Goal: Task Accomplishment & Management: Use online tool/utility

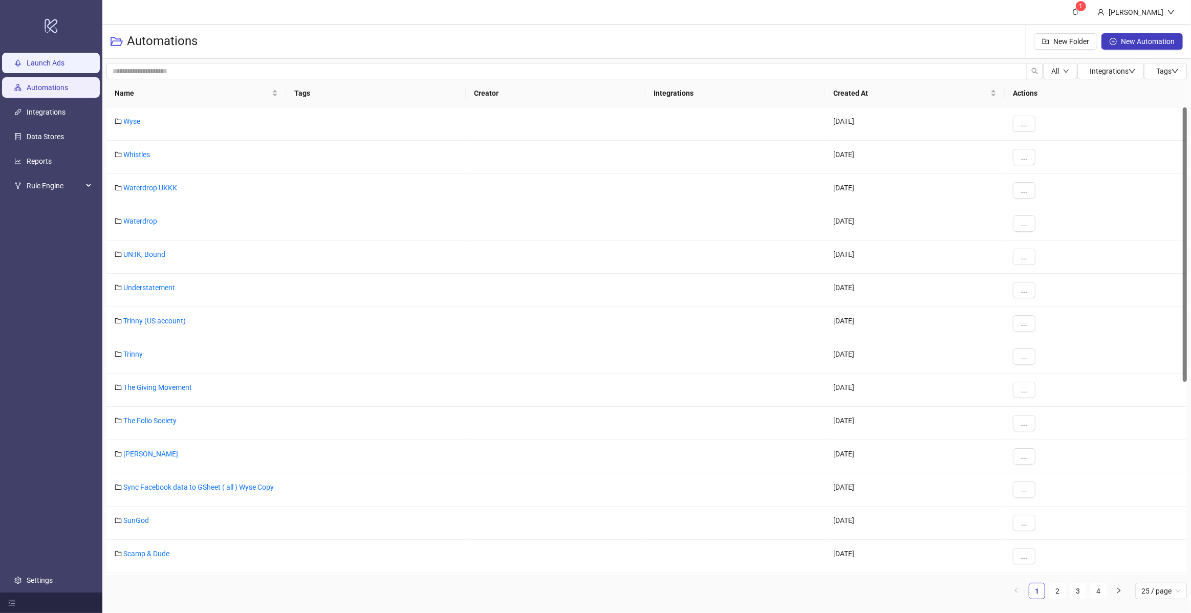
click at [64, 67] on link "Launch Ads" at bounding box center [46, 63] width 38 height 8
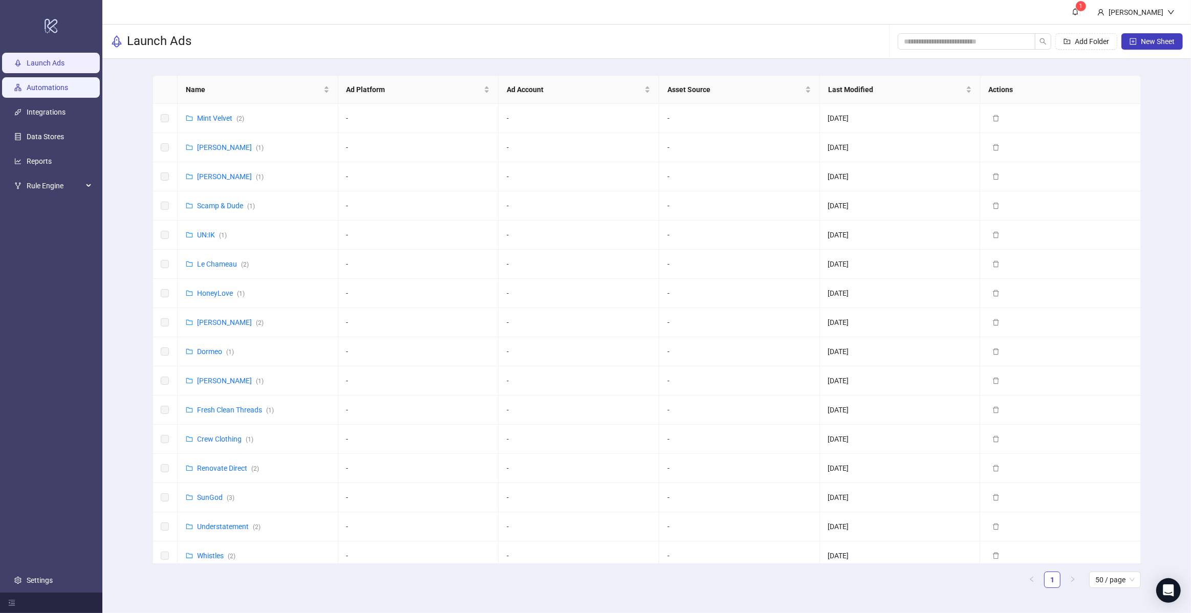
click at [50, 90] on link "Automations" at bounding box center [47, 87] width 41 height 8
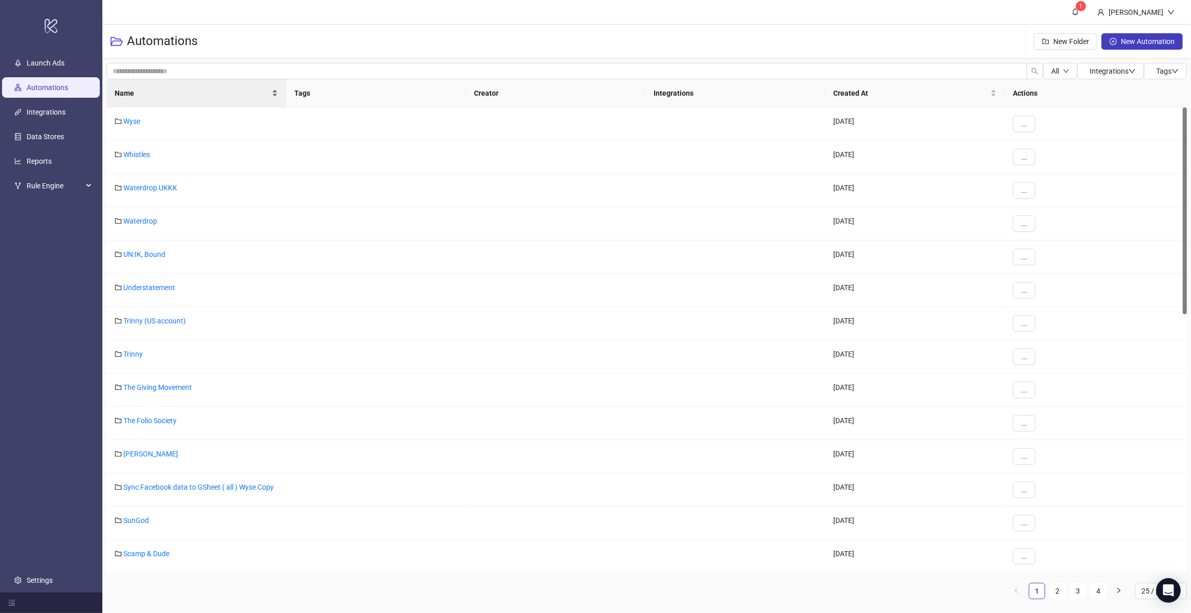
click at [219, 97] on span "Name" at bounding box center [192, 93] width 155 height 11
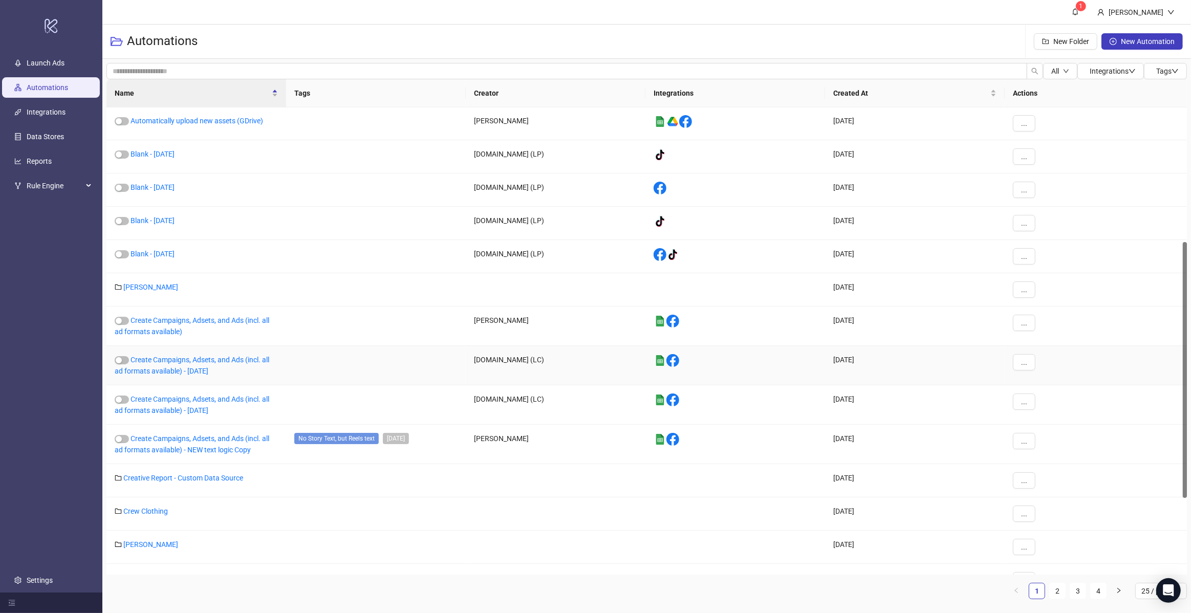
scroll to position [414, 0]
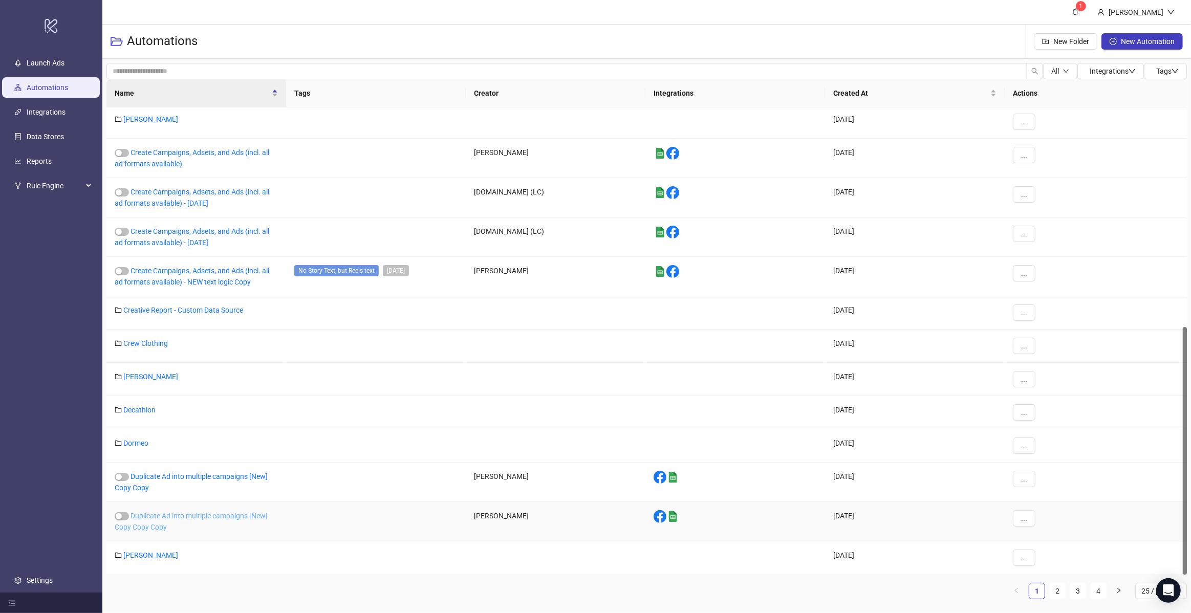
click at [219, 514] on link "Duplicate Ad into multiple campaigns [New] Copy Copy Copy" at bounding box center [191, 521] width 153 height 19
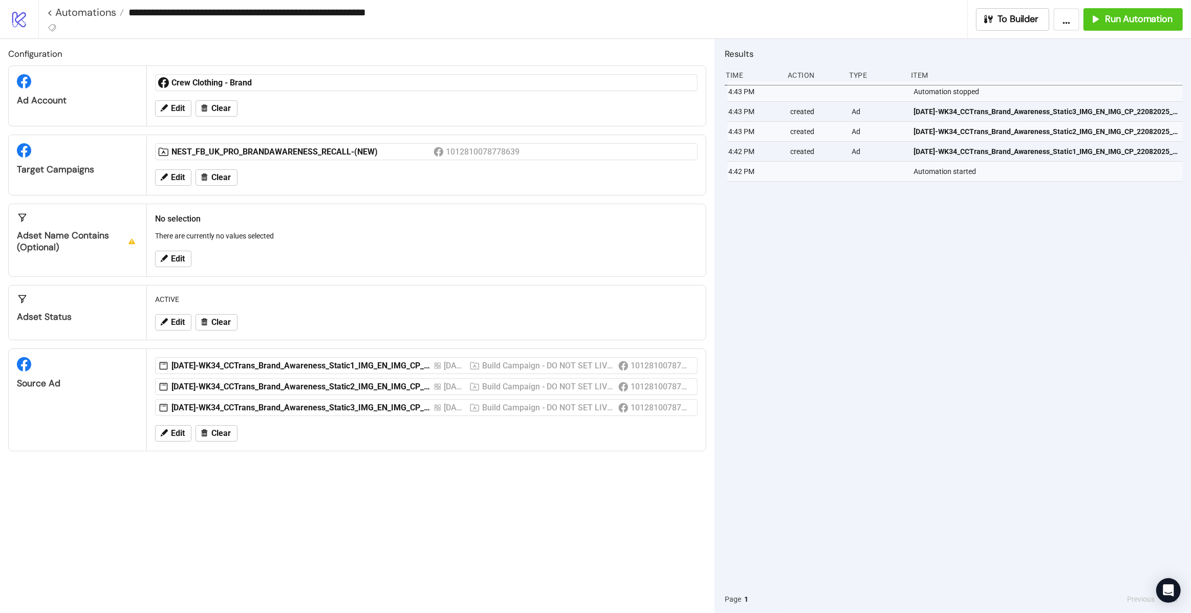
click at [273, 182] on div "Edit Clear" at bounding box center [426, 177] width 551 height 27
click at [171, 181] on span "Edit" at bounding box center [178, 177] width 14 height 9
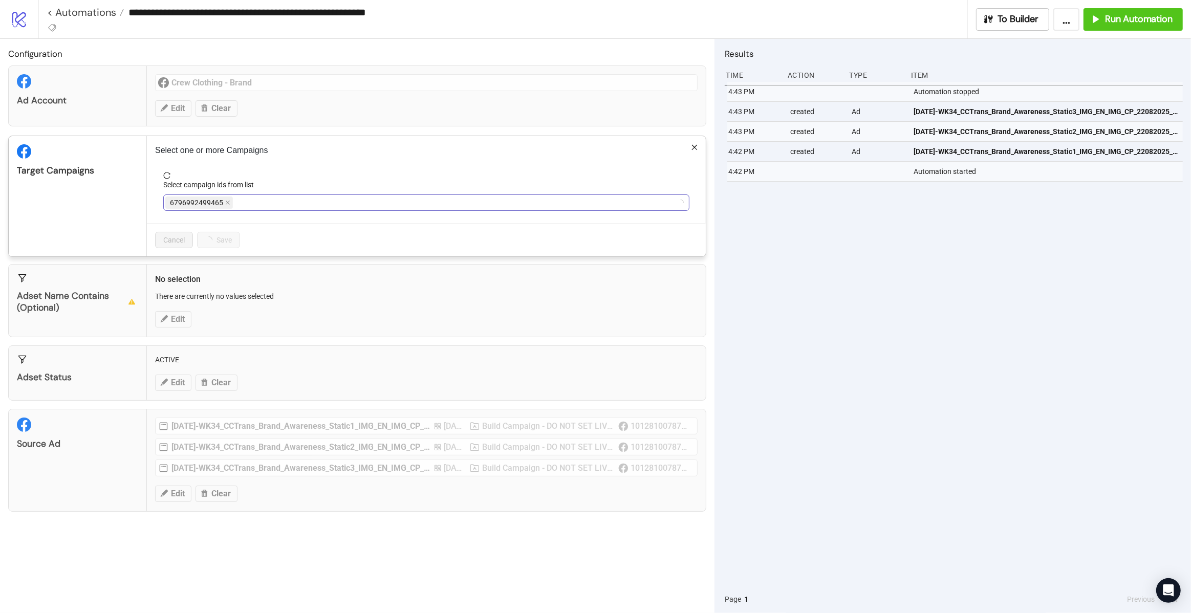
click at [229, 202] on span "6796992499465" at bounding box center [199, 203] width 68 height 12
click at [226, 203] on icon "close" at bounding box center [228, 203] width 4 height 4
click at [226, 203] on span "NEST_FB_UK_PRO_BRANDAWARENESS_RECALL-(NEW)" at bounding box center [259, 202] width 179 height 11
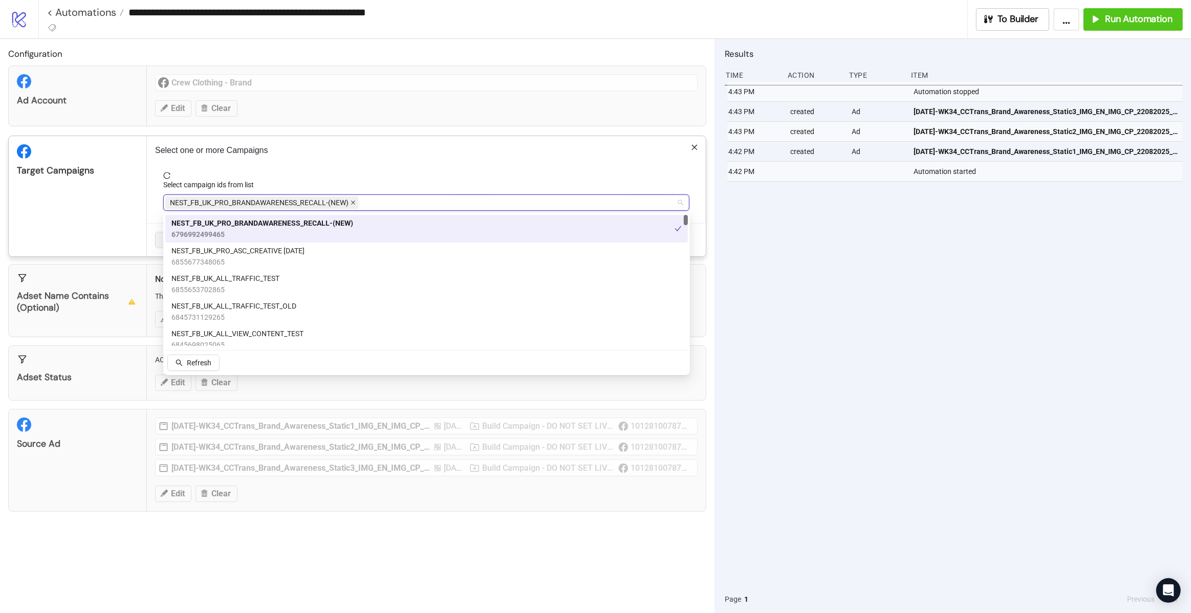
click at [351, 203] on icon "close" at bounding box center [353, 202] width 5 height 5
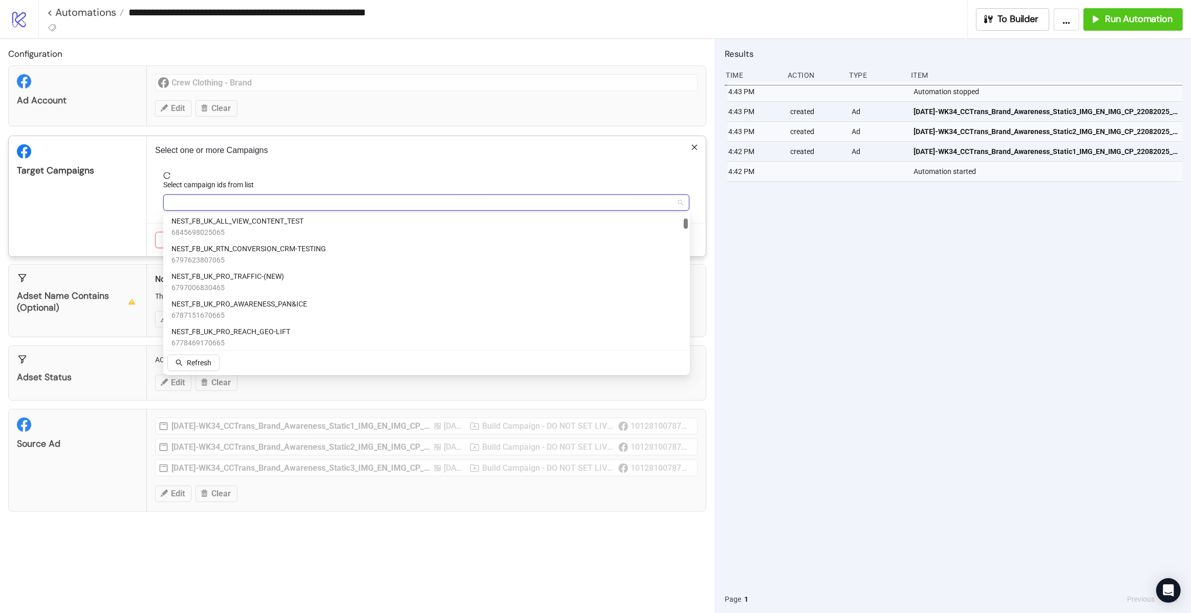
scroll to position [116, 0]
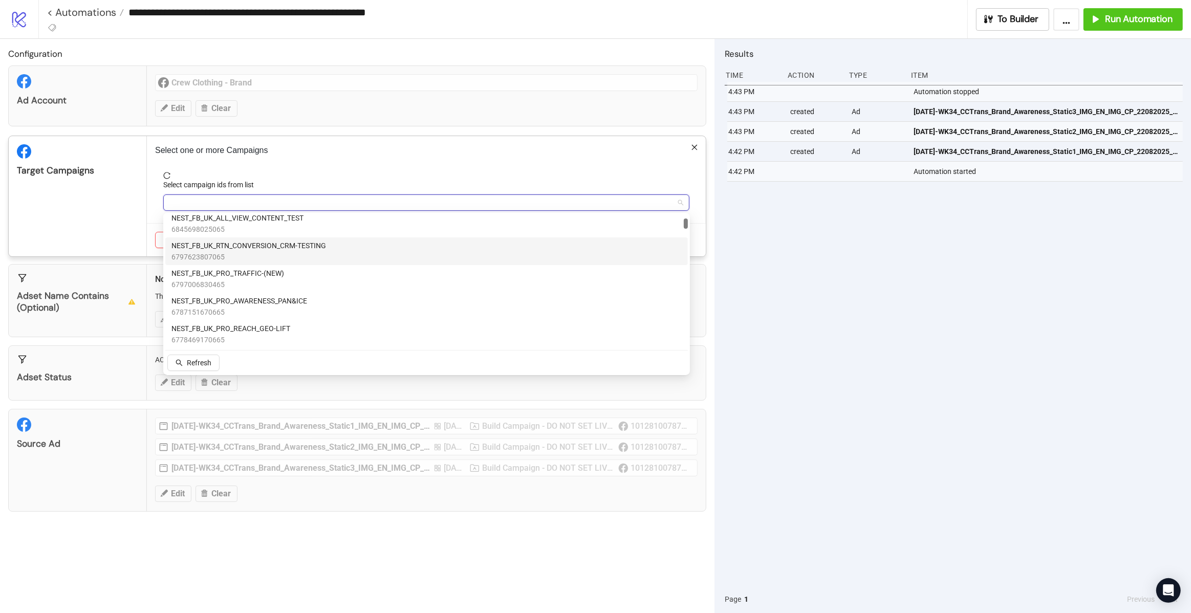
click at [202, 203] on div at bounding box center [420, 202] width 511 height 14
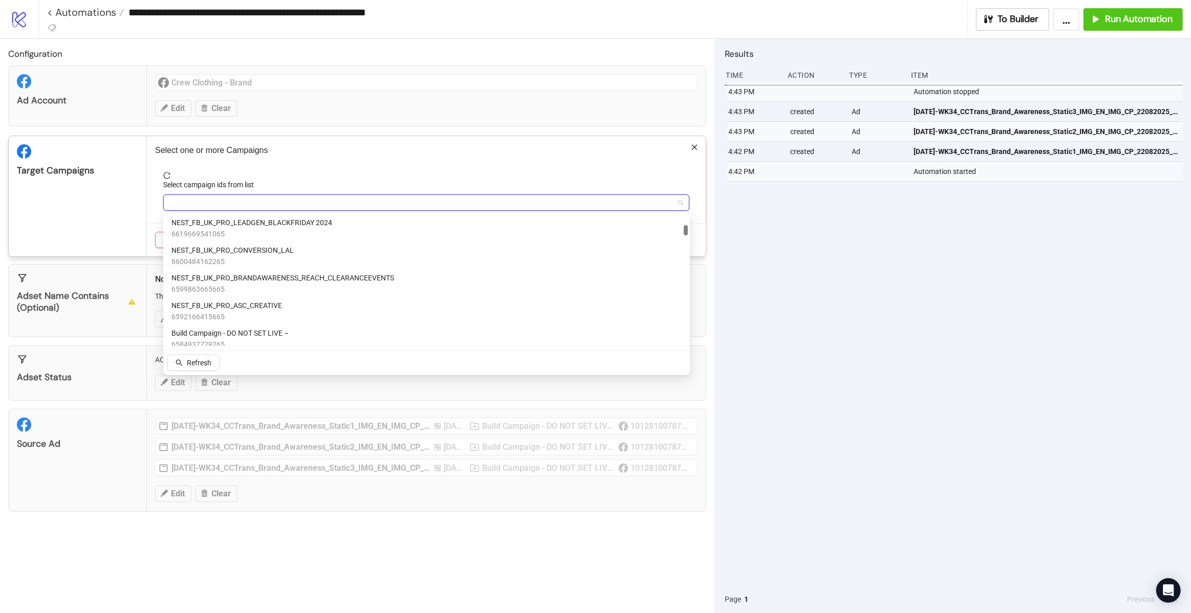
scroll to position [360, 0]
click at [214, 249] on span "NEST_FB_UK_PRO_CONVERSION_LAL" at bounding box center [232, 250] width 122 height 11
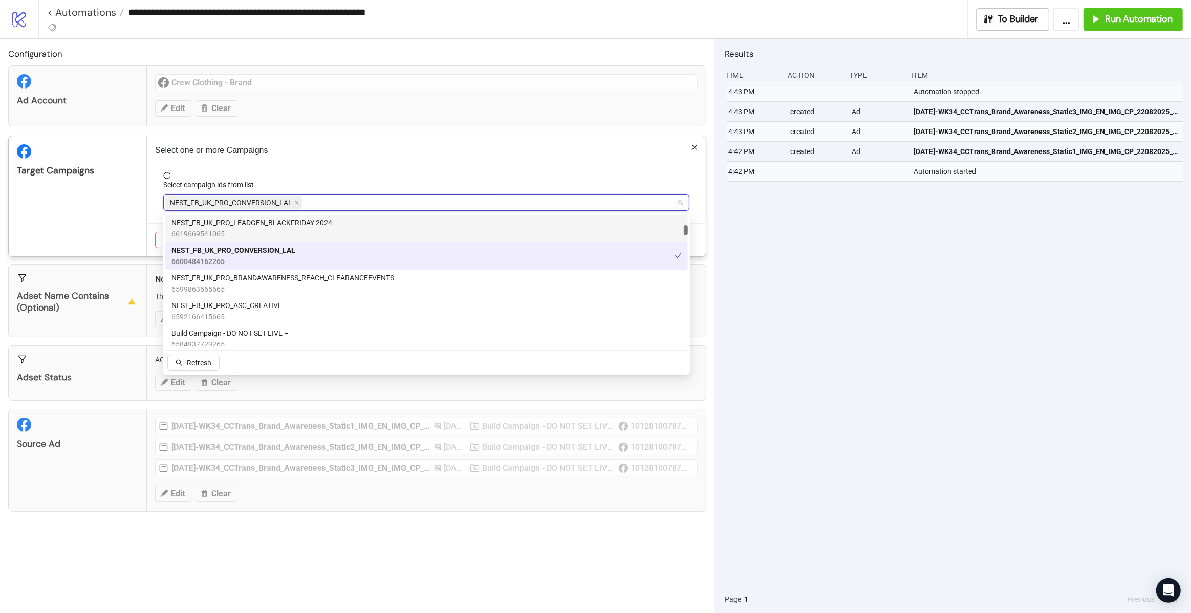
click at [156, 200] on form "Select campaign ids from list NEST_FB_UK_PRO_CONVERSION_LAL" at bounding box center [426, 197] width 542 height 51
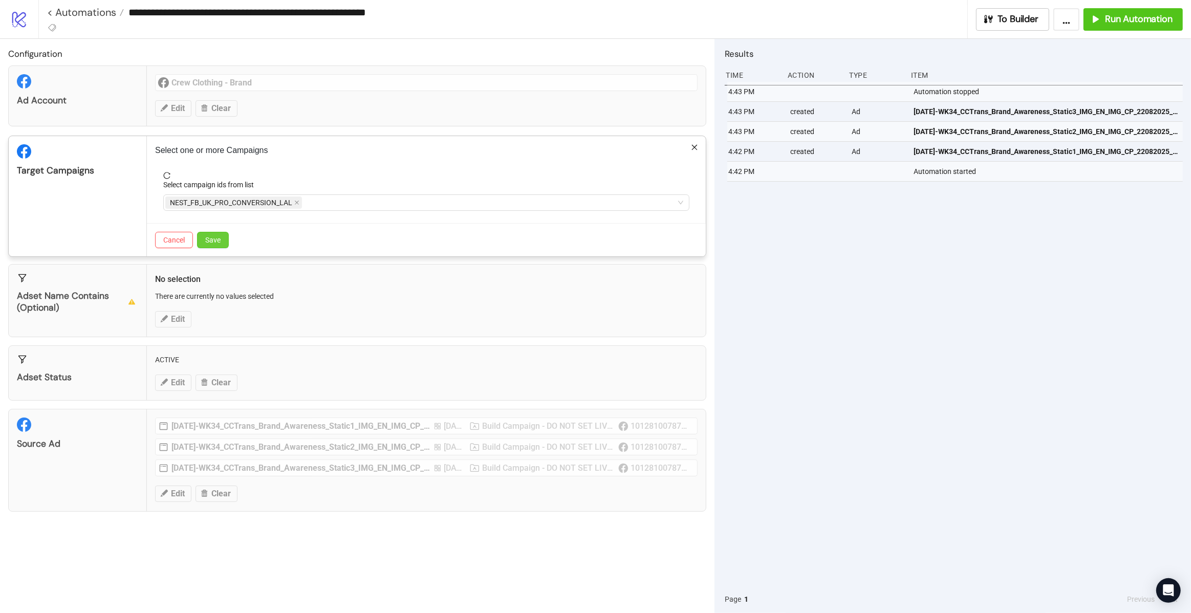
click at [205, 246] on button "Save" at bounding box center [213, 240] width 32 height 16
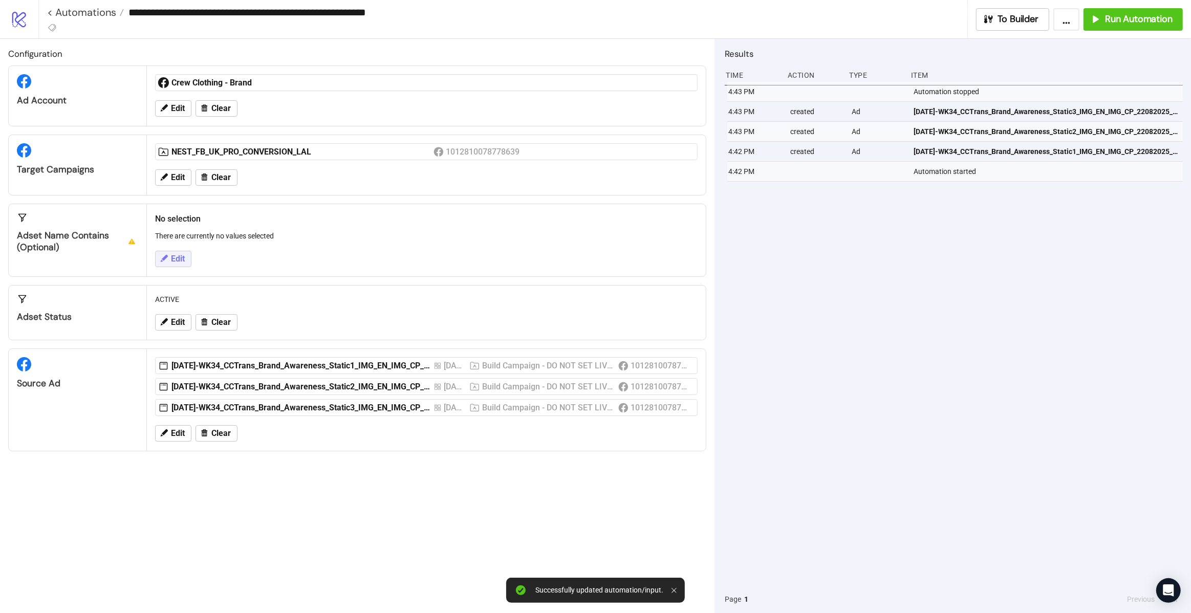
click at [186, 254] on button "Edit" at bounding box center [173, 259] width 36 height 16
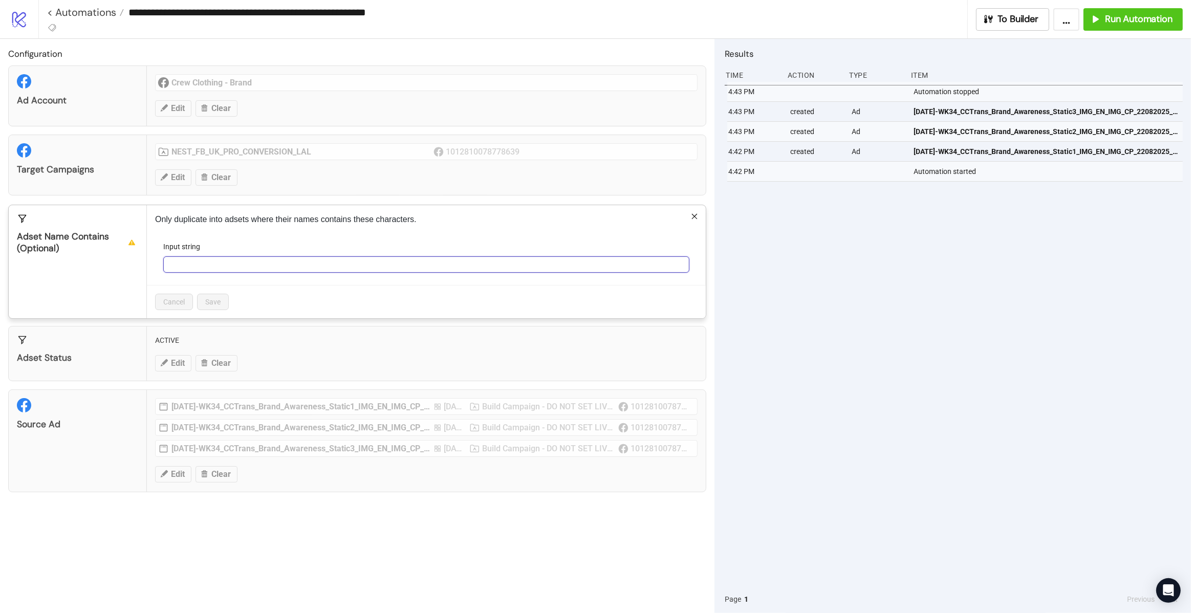
click at [212, 264] on input "Input string" at bounding box center [426, 264] width 526 height 16
paste input "**********"
type input "**********"
click at [176, 277] on form "**********" at bounding box center [426, 263] width 542 height 44
click at [212, 295] on button "Save" at bounding box center [213, 302] width 32 height 16
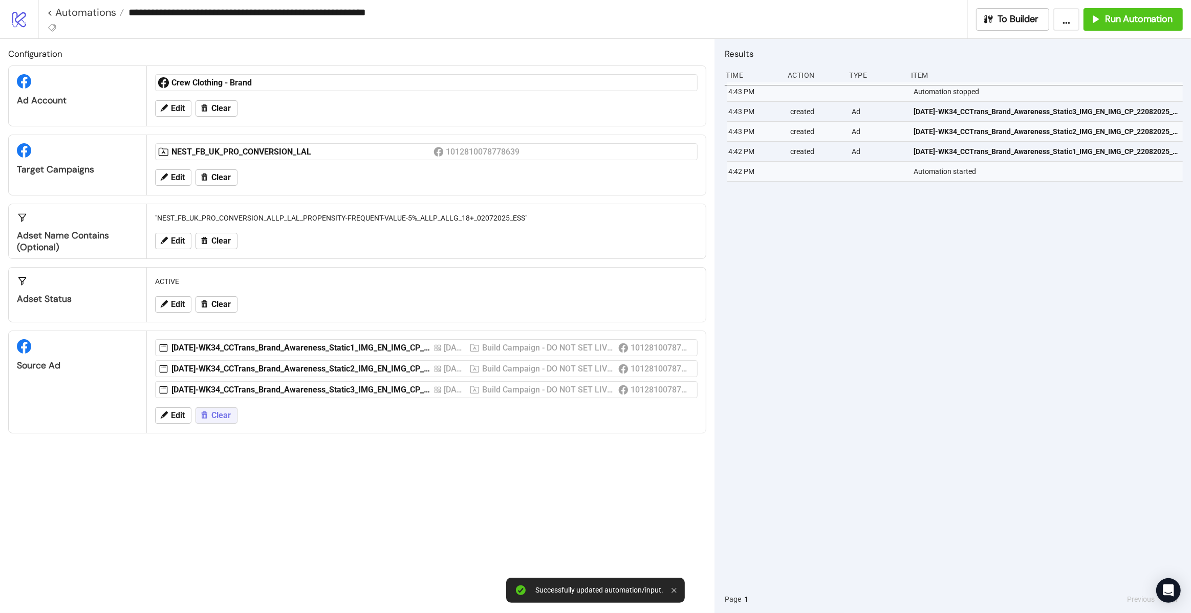
click at [203, 414] on icon at bounding box center [204, 414] width 9 height 9
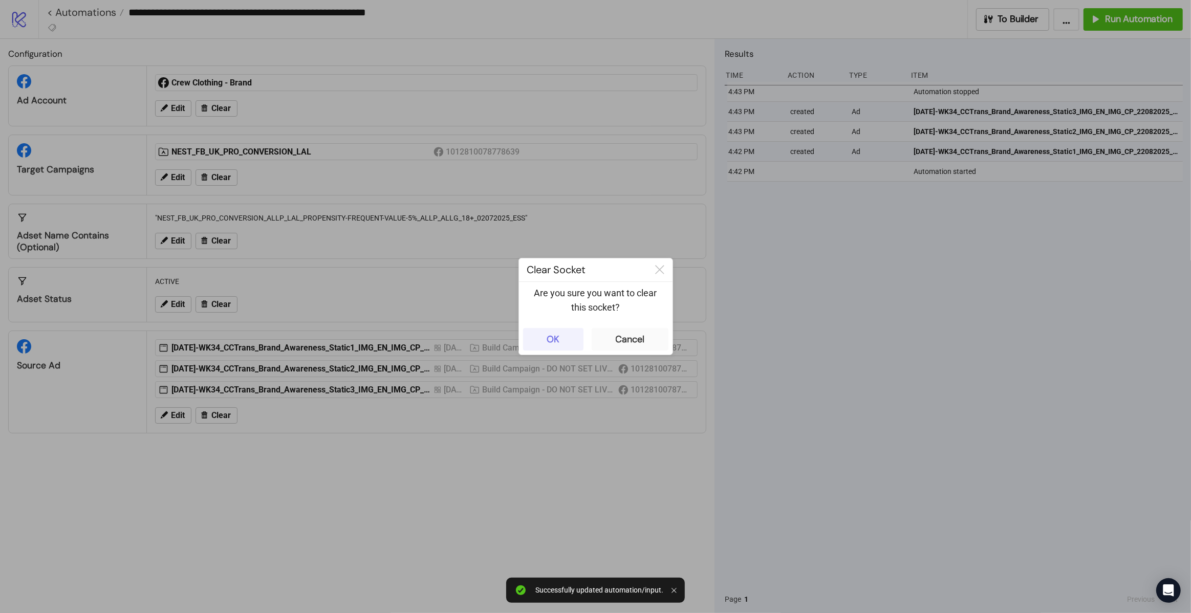
click at [550, 340] on div "OK" at bounding box center [553, 340] width 13 height 12
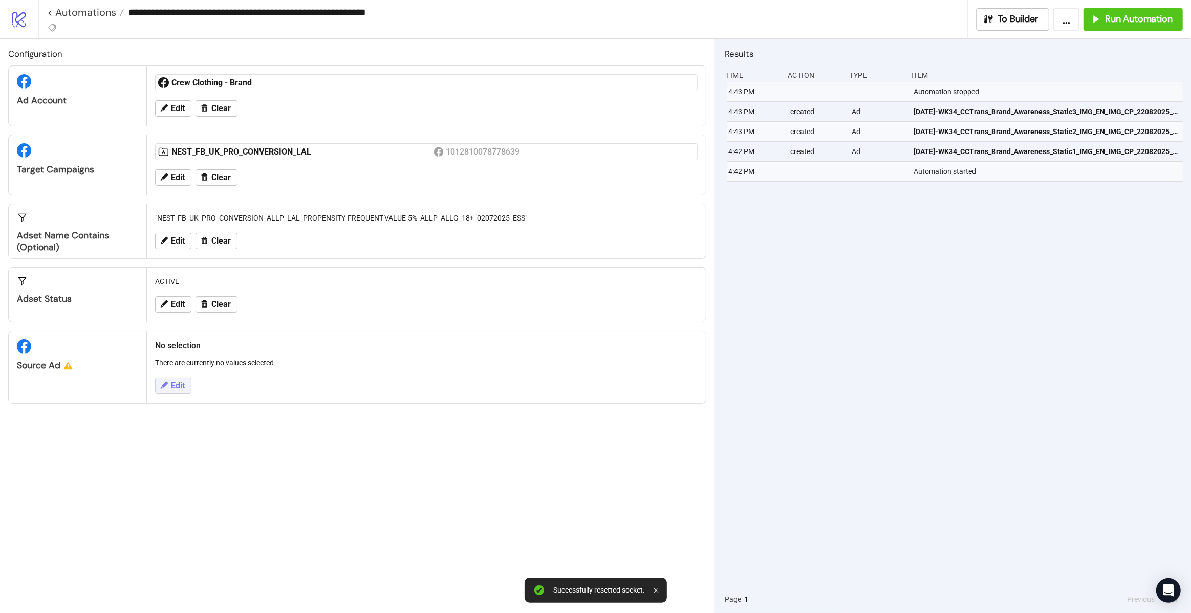
click at [177, 382] on span "Edit" at bounding box center [178, 385] width 14 height 9
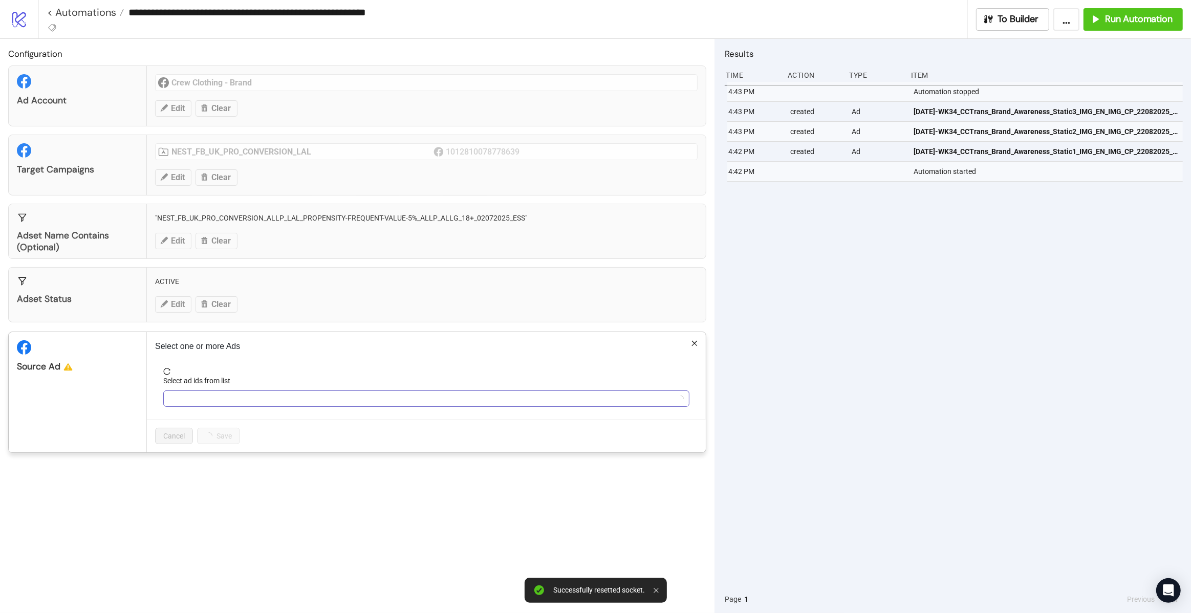
click at [188, 399] on div at bounding box center [420, 399] width 511 height 14
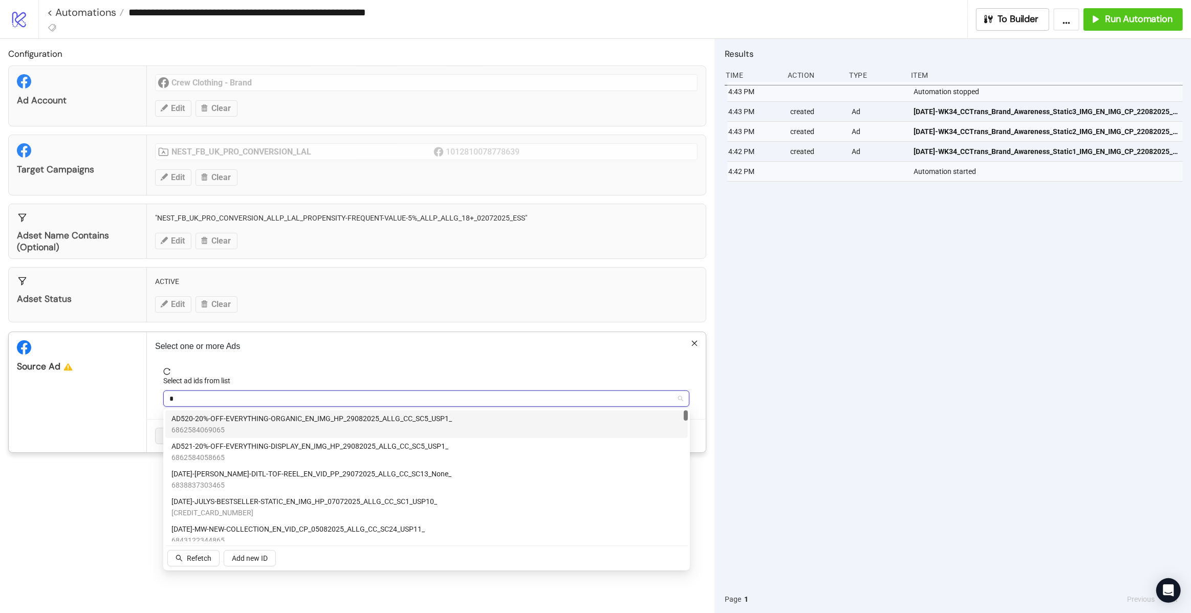
type input "**"
click at [225, 431] on span "6862584069065" at bounding box center [311, 429] width 280 height 11
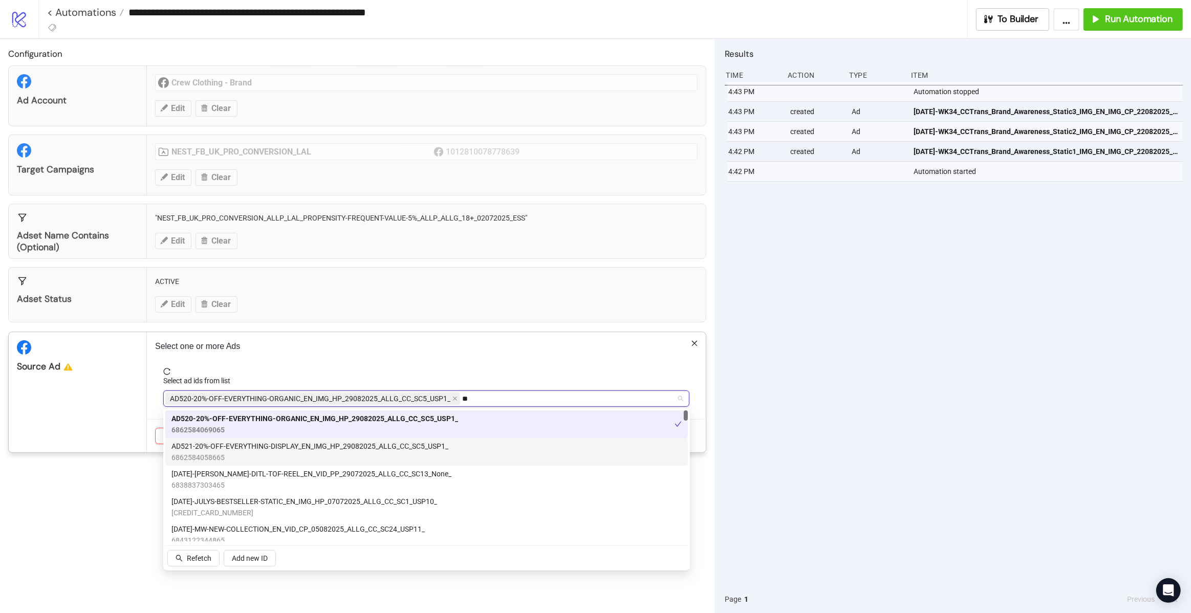
click at [227, 450] on span "AD521-20%-OFF-EVERYTHING-DISPLAY_EN_IMG_HP_29082025_ALLG_CC_SC5_USP1_" at bounding box center [309, 446] width 277 height 11
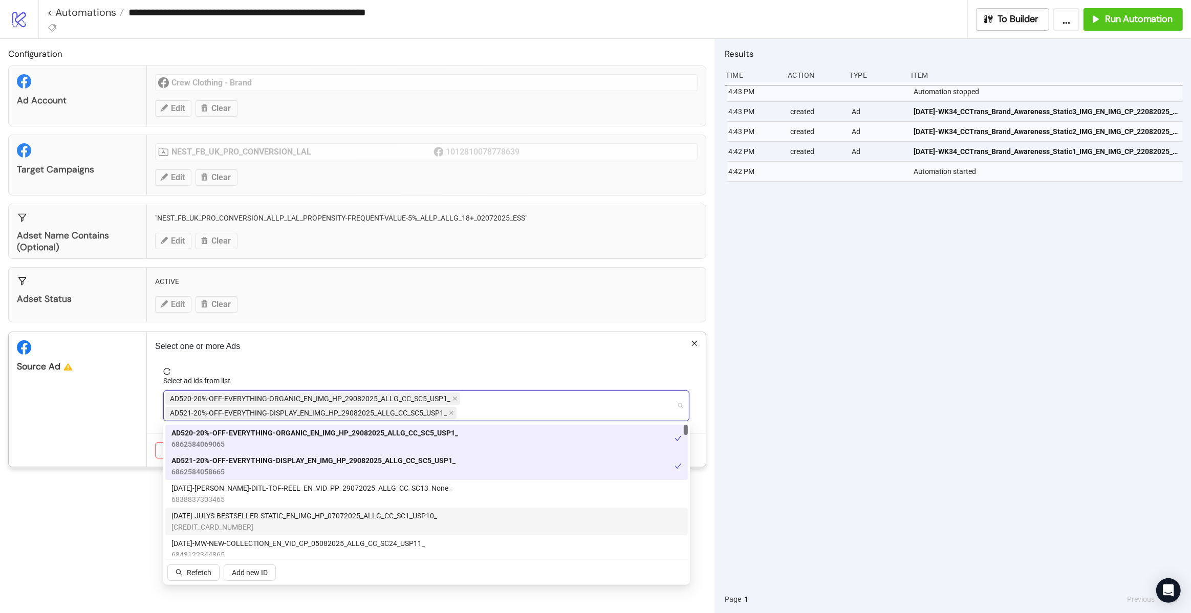
click at [134, 498] on div "Configuration Ad Account Crew Clothing - Brand Edit Clear Target Campaigns NEST…" at bounding box center [357, 326] width 714 height 574
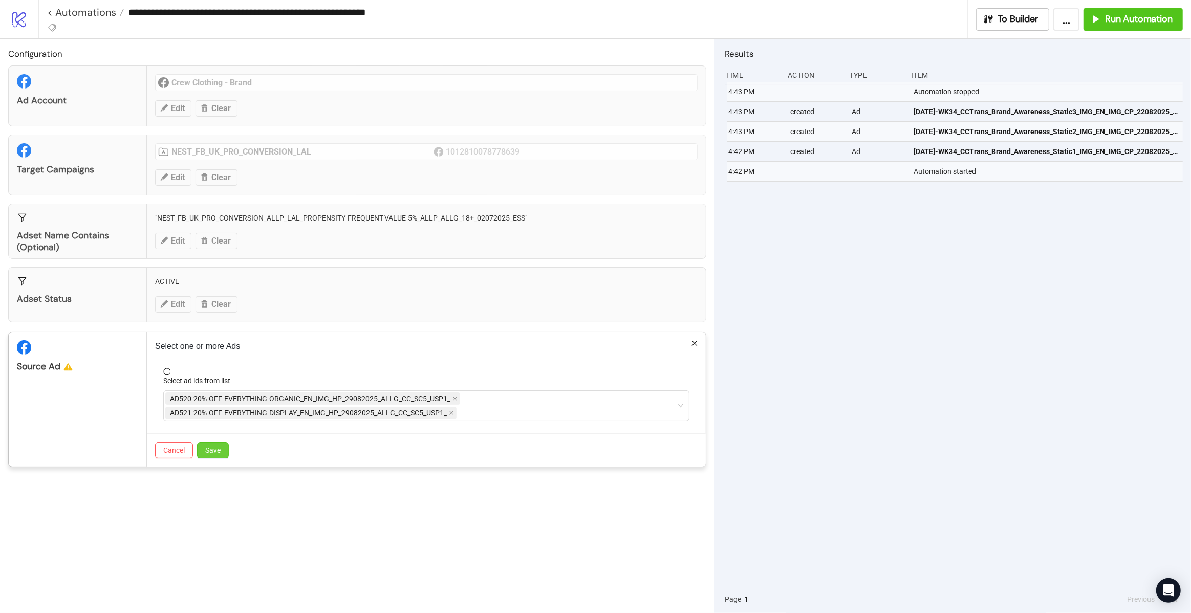
click at [208, 452] on span "Save" at bounding box center [212, 450] width 15 height 8
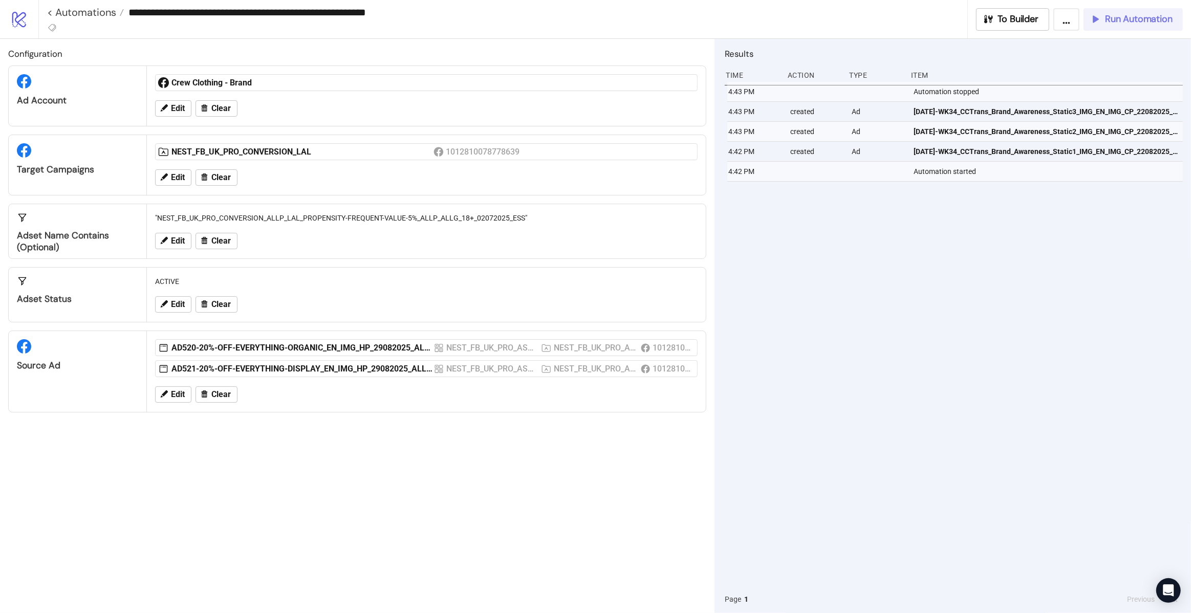
click at [1158, 12] on button "Run Automation" at bounding box center [1132, 19] width 99 height 23
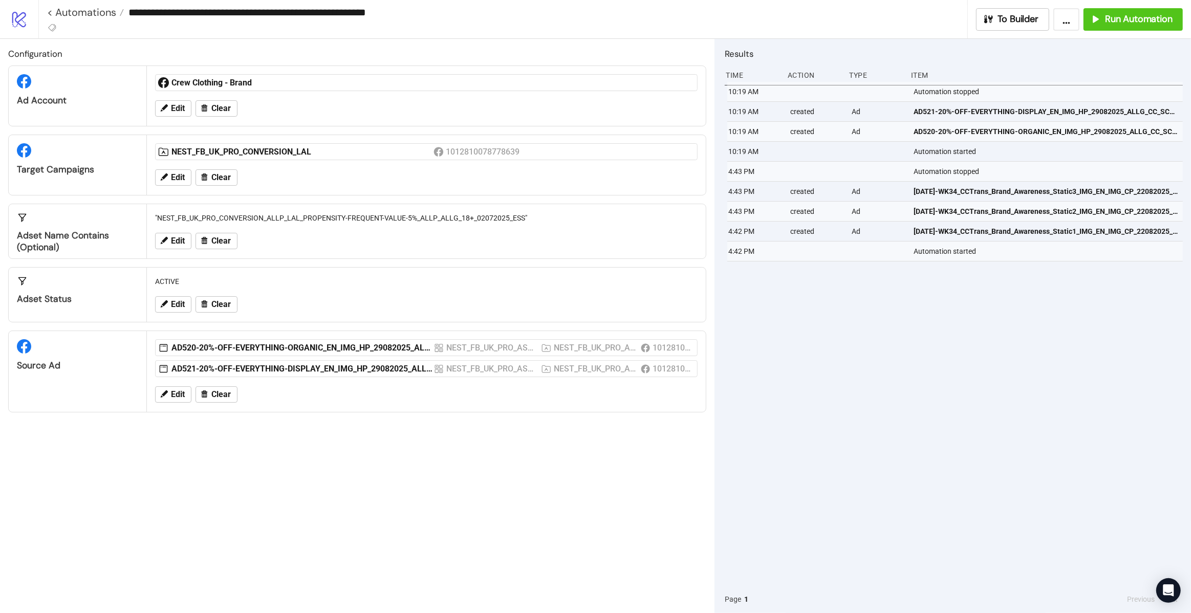
click at [215, 209] on div ""NEST_FB_UK_PRO_CONVERSION_ALLP_LAL_PROPENSITY-FREQUENT-VALUE-5%_ALLP_ALLG_18+_…" at bounding box center [426, 217] width 551 height 19
click at [184, 177] on span "Edit" at bounding box center [178, 177] width 14 height 9
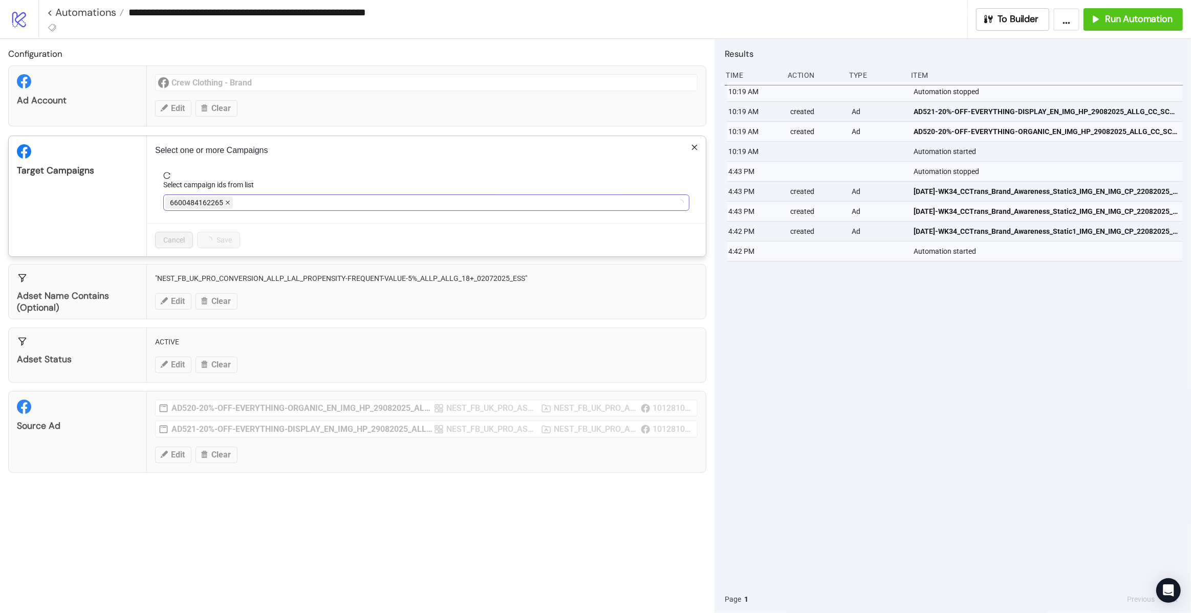
click at [227, 203] on icon "close" at bounding box center [227, 202] width 5 height 5
click at [227, 203] on span "NEST_FB_UK_PRO_CONVERSION_LAL" at bounding box center [231, 202] width 122 height 11
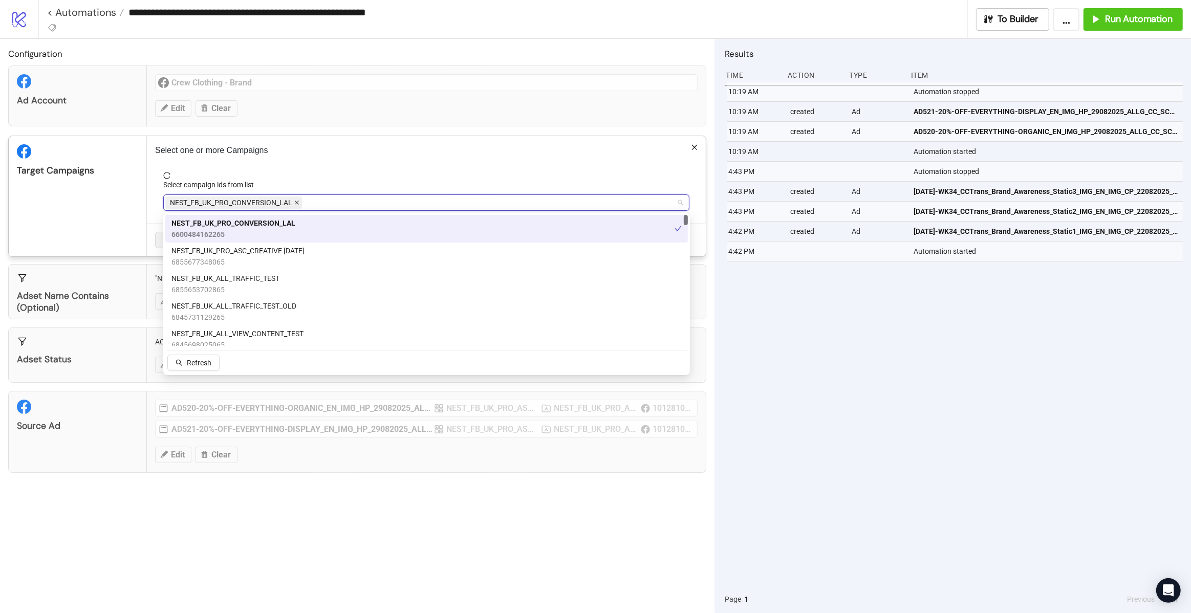
click at [297, 203] on icon "close" at bounding box center [296, 202] width 5 height 5
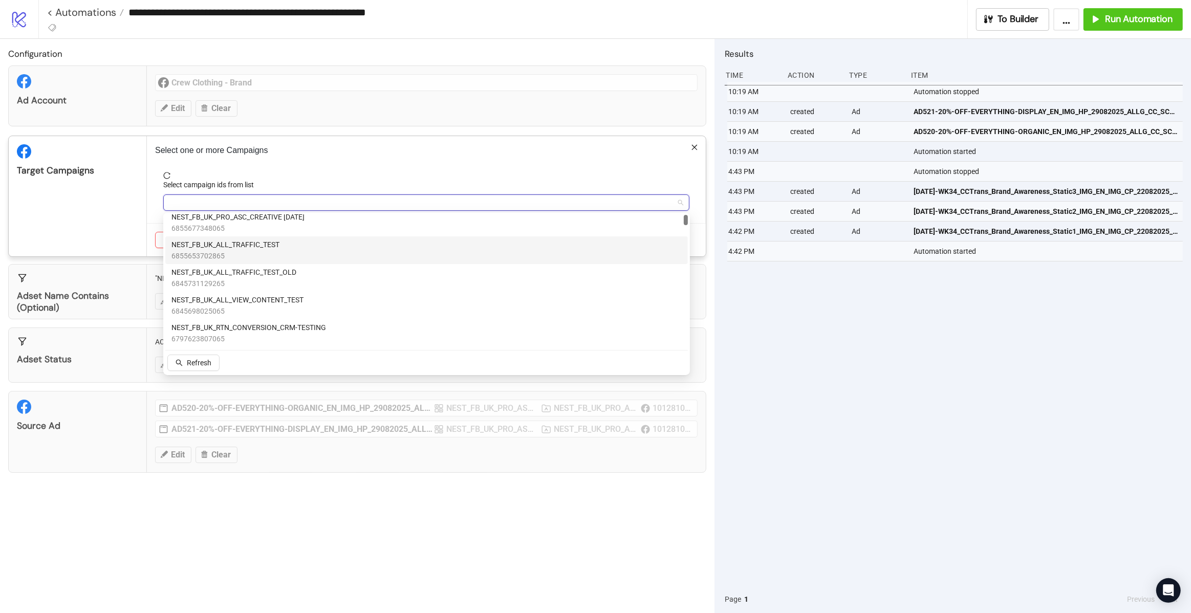
scroll to position [0, 0]
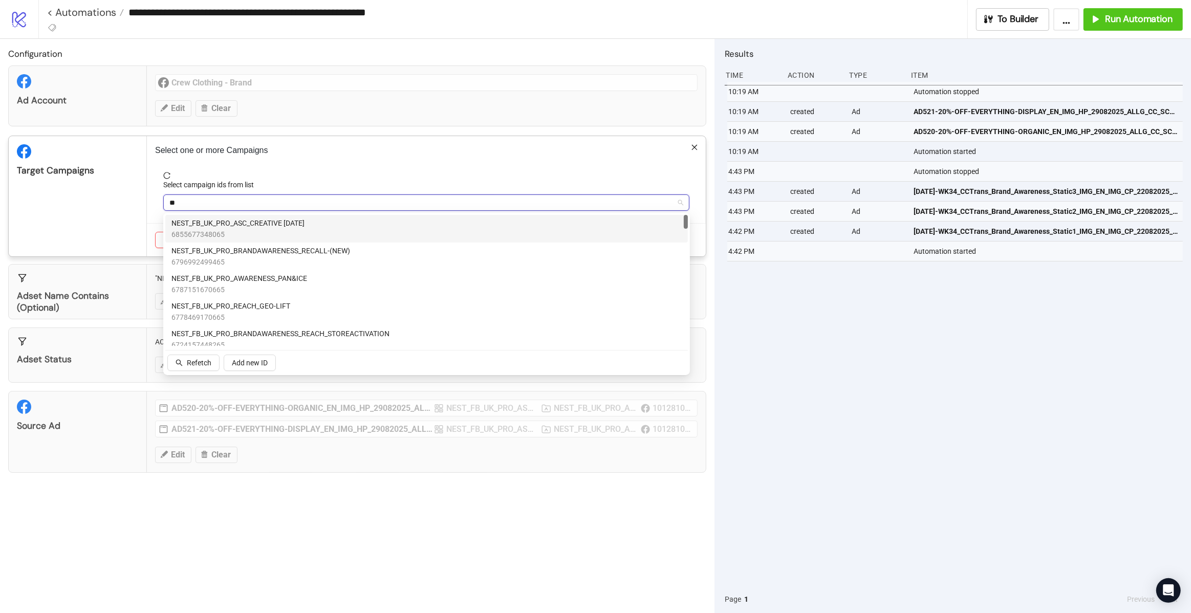
type input "***"
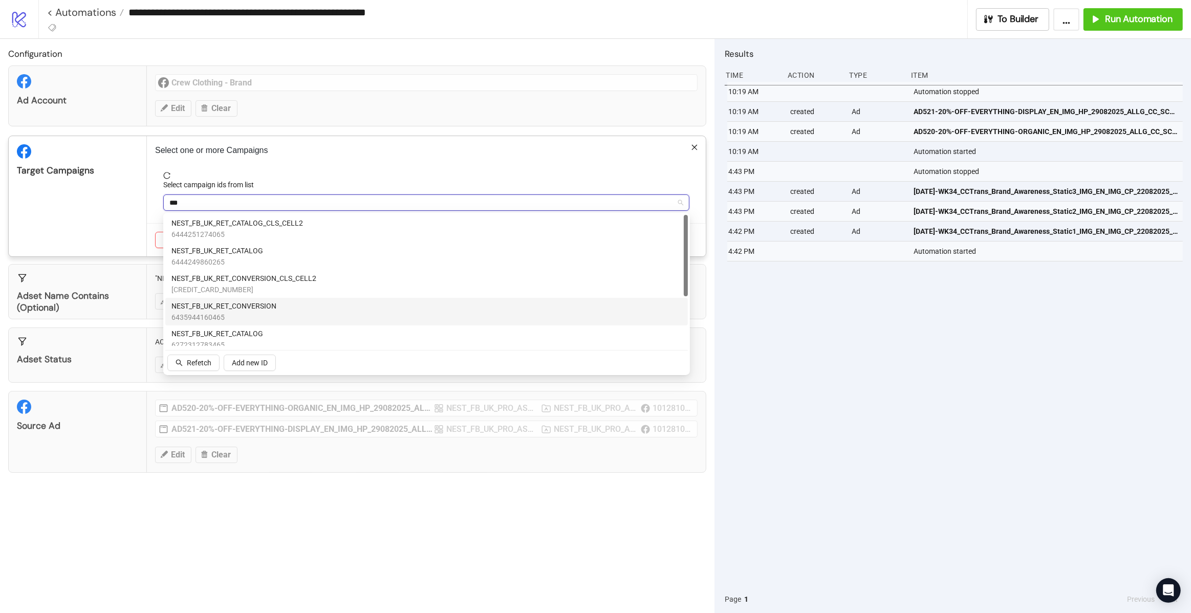
click at [275, 309] on span "NEST_FB_UK_RET_CONVERSION" at bounding box center [223, 305] width 105 height 11
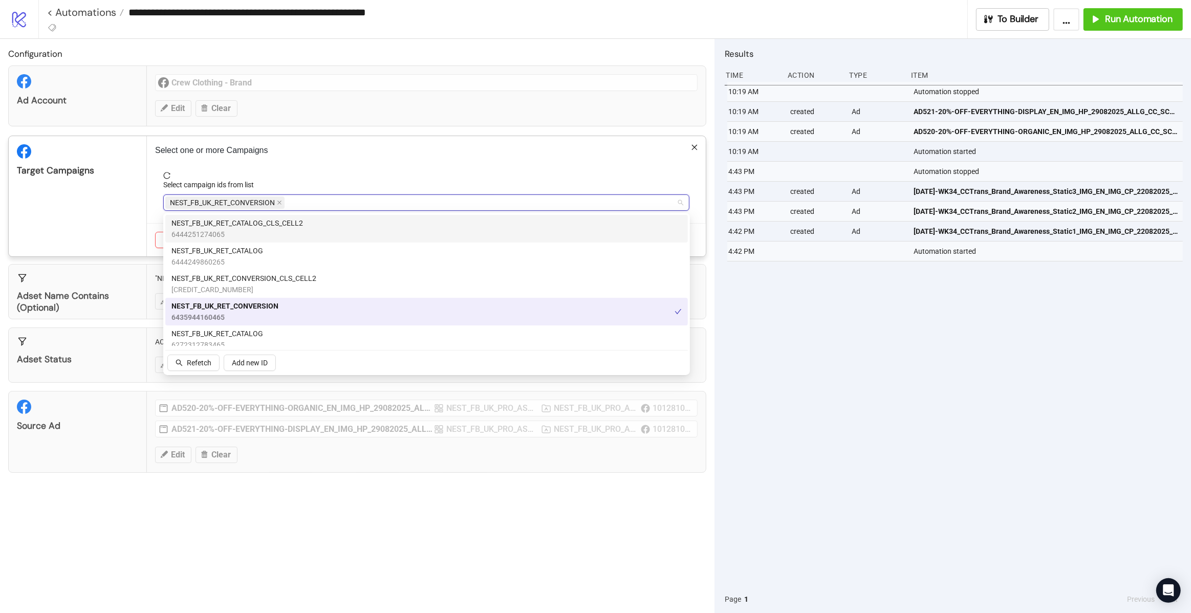
click at [294, 161] on div "Select one or more Campaigns Select campaign ids from list NEST_FB_UK_RET_CONVE…" at bounding box center [426, 196] width 559 height 120
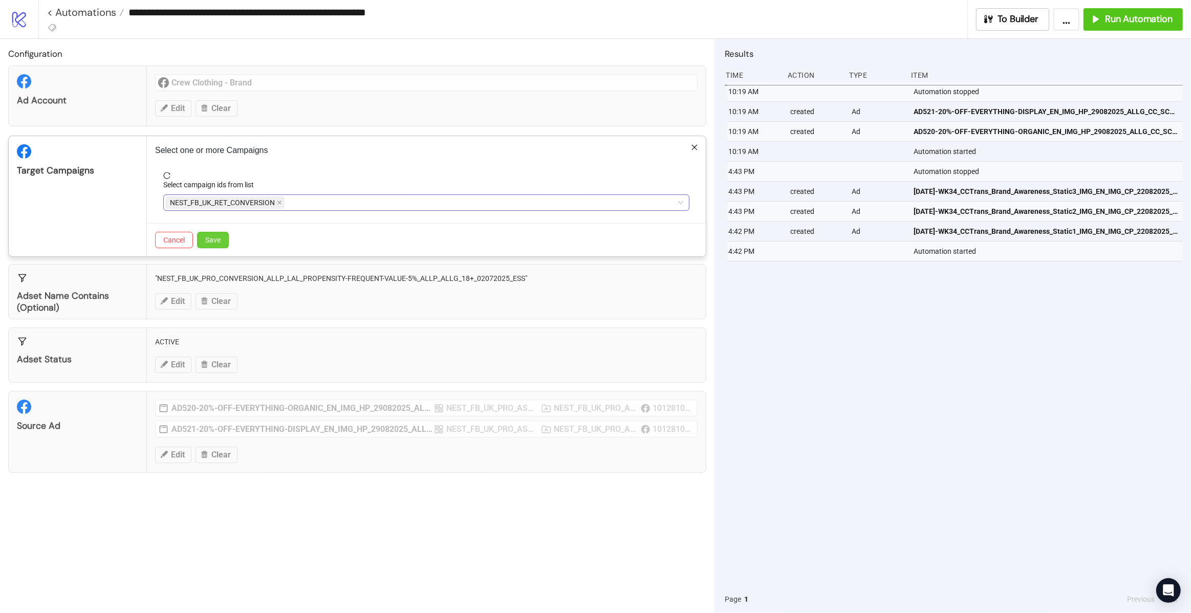
click at [211, 236] on span "Save" at bounding box center [212, 240] width 15 height 8
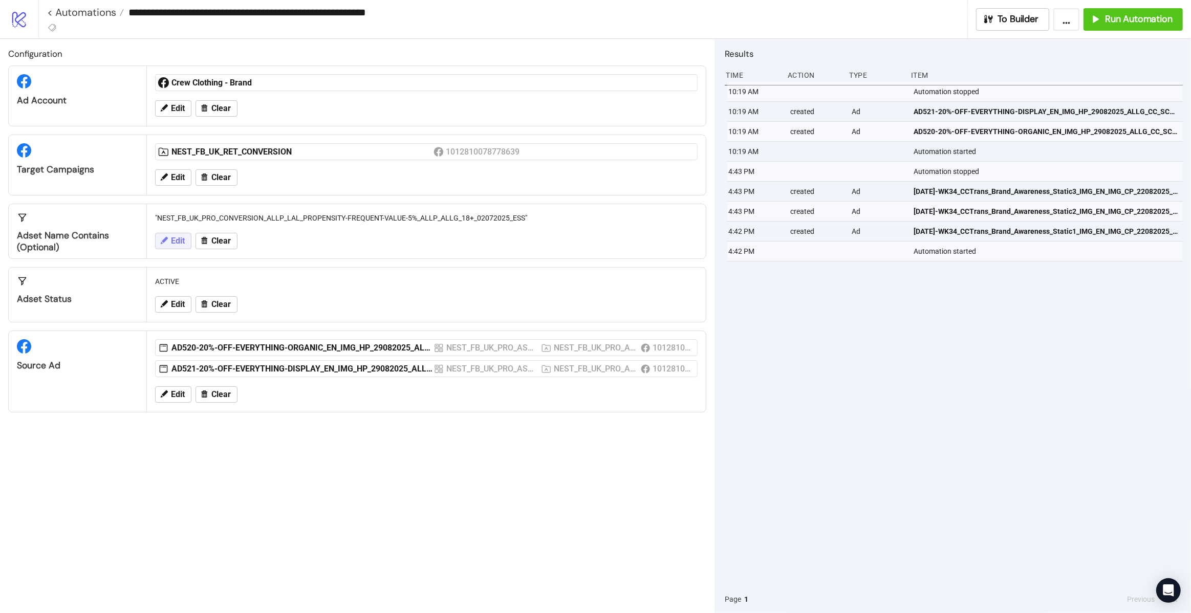
click at [171, 239] on span "Edit" at bounding box center [178, 240] width 14 height 9
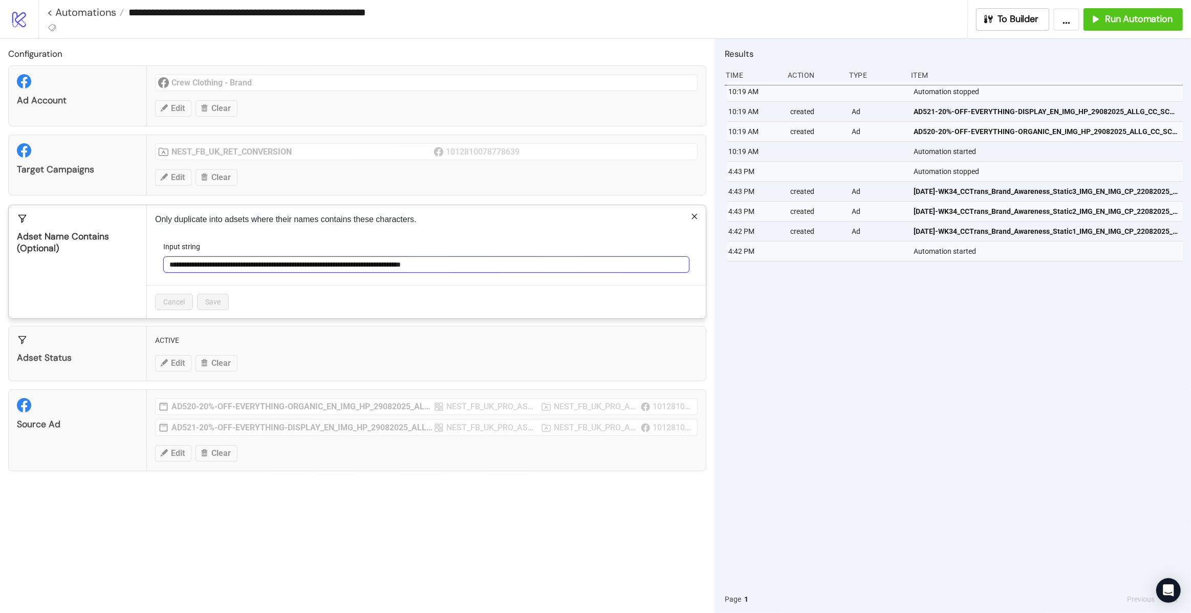
drag, startPoint x: 546, startPoint y: 267, endPoint x: 546, endPoint y: 244, distance: 22.5
click at [546, 244] on div "**********" at bounding box center [426, 257] width 526 height 32
paste input "**********"
type input "**********"
click at [217, 305] on span "Save" at bounding box center [212, 302] width 15 height 8
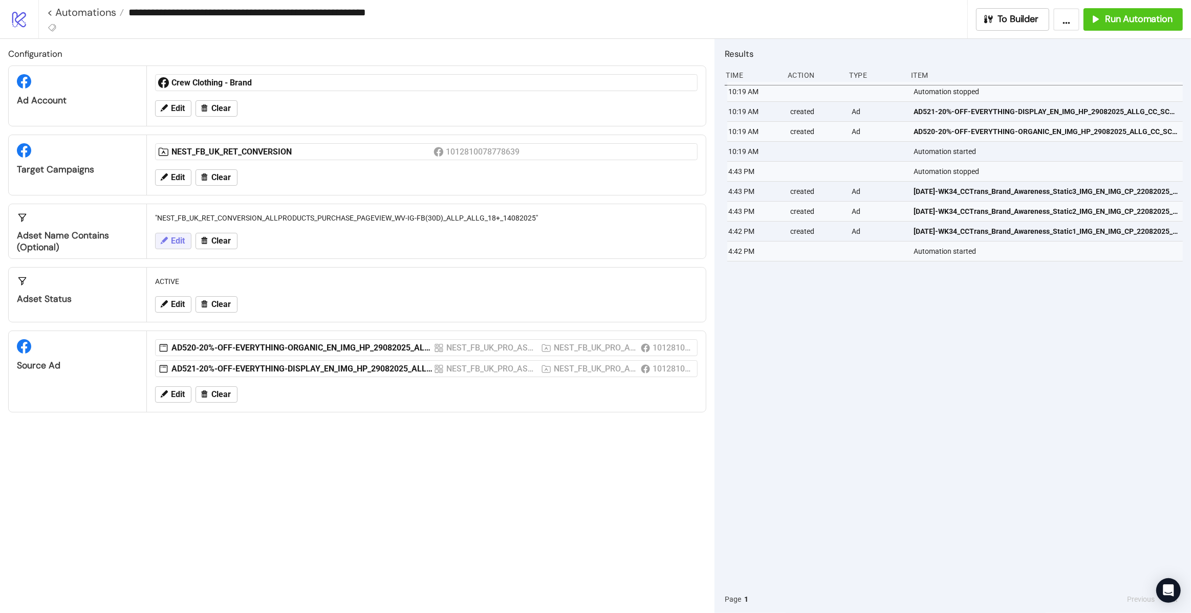
click at [182, 236] on span "Edit" at bounding box center [178, 240] width 14 height 9
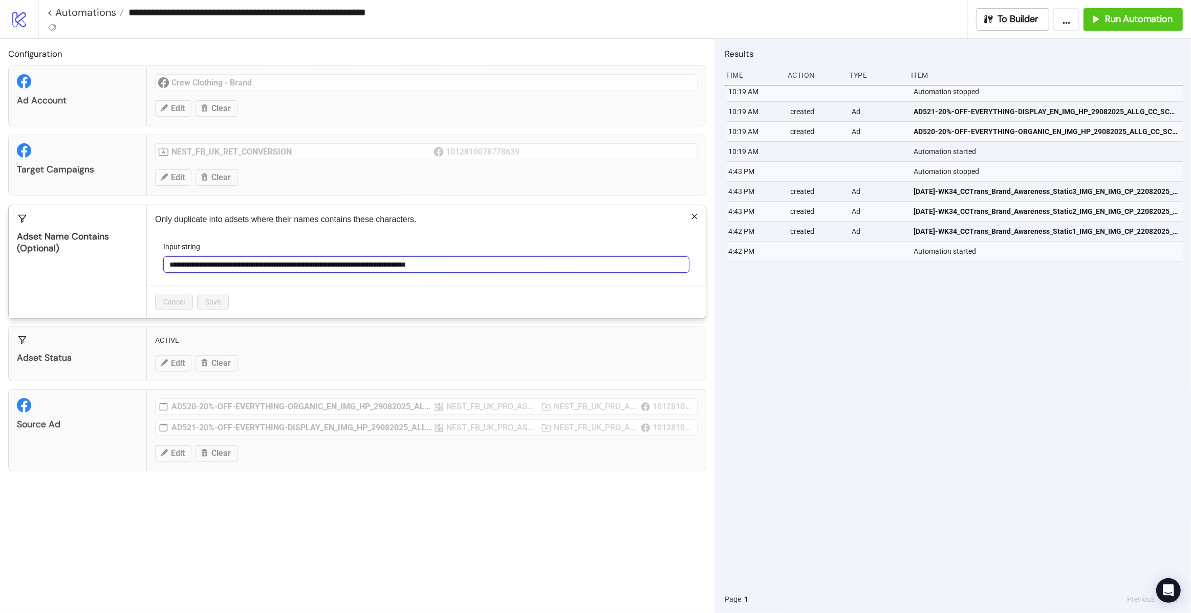
click at [518, 267] on input "**********" at bounding box center [426, 264] width 526 height 16
click at [520, 267] on input "**********" at bounding box center [426, 264] width 526 height 16
type input "**********"
click at [215, 301] on span "Save" at bounding box center [212, 302] width 15 height 8
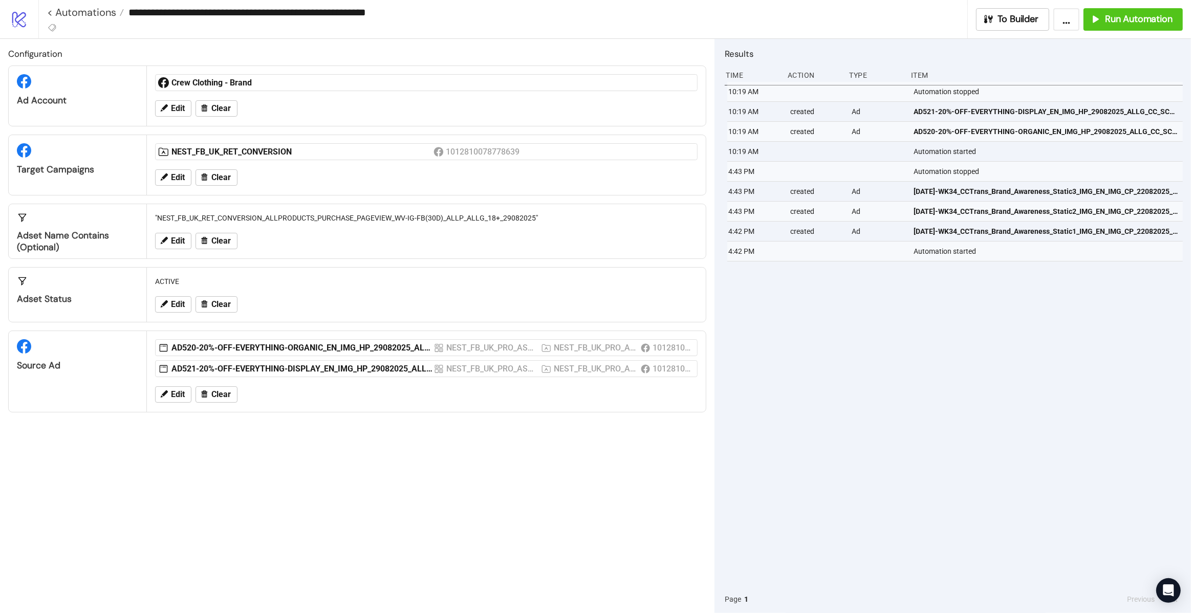
click at [439, 518] on div "Configuration Ad Account Crew Clothing - Brand Edit Clear Target Campaigns NEST…" at bounding box center [357, 326] width 714 height 574
click at [1115, 18] on span "Run Automation" at bounding box center [1139, 19] width 68 height 12
